Goal: Task Accomplishment & Management: Use online tool/utility

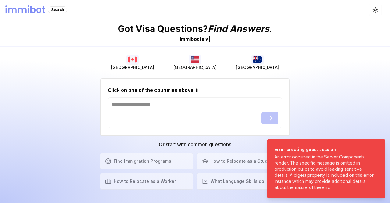
click at [378, 145] on ol "Error creating guest session An error occurred in the Server Components render.…" at bounding box center [326, 168] width 128 height 69
click at [378, 145] on icon "Notifications (F8)" at bounding box center [378, 145] width 5 height 5
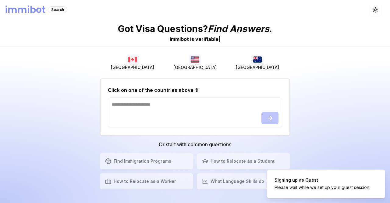
click at [378, 164] on ol "Signing up as Guest Please wait while we set up your guest session." at bounding box center [326, 183] width 128 height 38
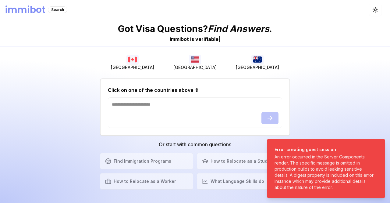
click at [378, 145] on ol "Error creating guest session An error occurred in the Server Components render.…" at bounding box center [326, 168] width 128 height 69
click at [378, 145] on icon "Notifications (F8)" at bounding box center [378, 145] width 5 height 5
click at [378, 145] on ol "Error creating guest session An error occurred in the Server Components render.…" at bounding box center [326, 168] width 128 height 69
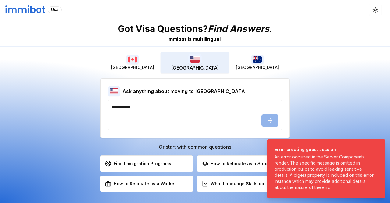
click at [191, 62] on img "button" at bounding box center [194, 59] width 13 height 11
